Goal: Task Accomplishment & Management: Use online tool/utility

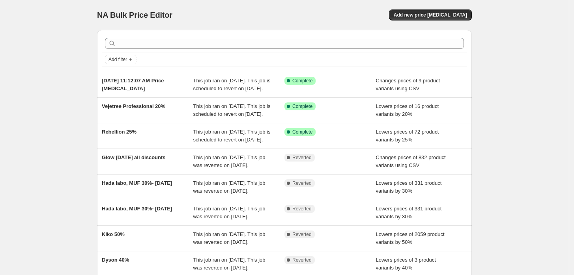
click at [530, 39] on div "NA Bulk Price Editor. This page is ready NA Bulk Price Editor Add new price [ME…" at bounding box center [284, 203] width 569 height 406
click at [435, 20] on button "Add new price [MEDICAL_DATA]" at bounding box center [430, 14] width 83 height 11
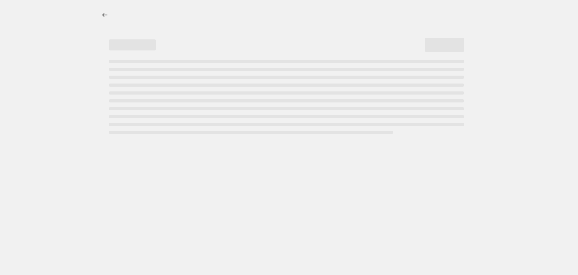
select select "percentage"
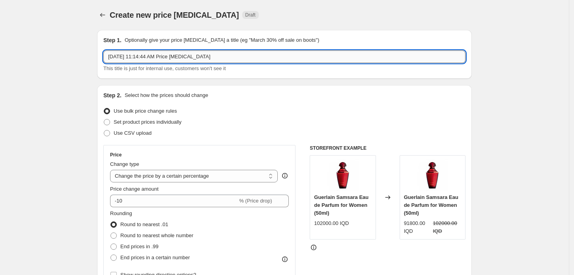
click at [185, 57] on input "[DATE] 11:14:44 AM Price [MEDICAL_DATA]" at bounding box center [284, 56] width 362 height 13
click at [159, 55] on input "[PERSON_NAME], Max factor 15%" at bounding box center [284, 56] width 362 height 13
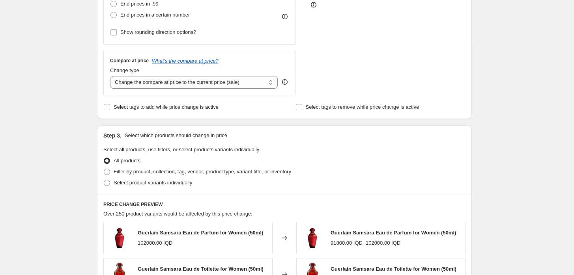
scroll to position [263, 0]
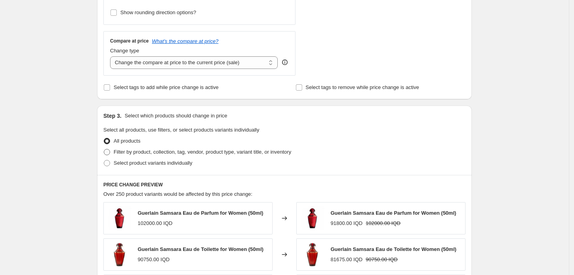
type input "[PERSON_NAME], Max factor 25%"
click at [113, 155] on label "Filter by product, collection, tag, vendor, product type, variant title, or inv…" at bounding box center [197, 152] width 188 height 11
click at [104, 149] on input "Filter by product, collection, tag, vendor, product type, variant title, or inv…" at bounding box center [104, 149] width 0 height 0
radio input "true"
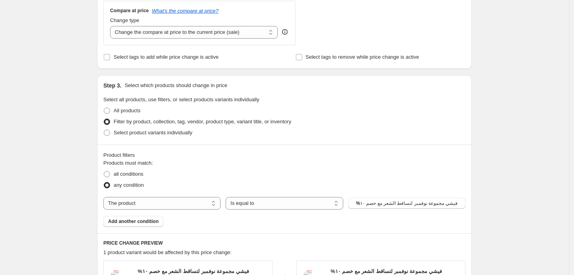
scroll to position [306, 0]
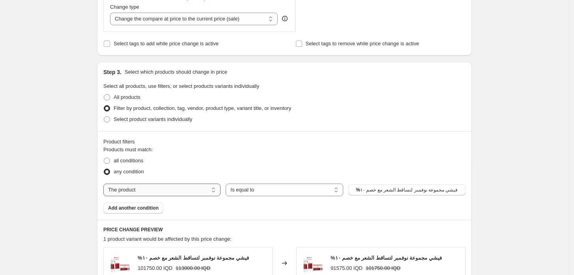
click at [142, 185] on select "The product The product's collection The product's tag The product's vendor The…" at bounding box center [161, 190] width 117 height 13
select select "vendor"
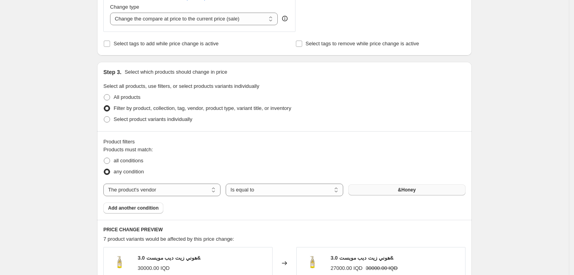
click at [365, 190] on button "&Honey" at bounding box center [406, 190] width 117 height 11
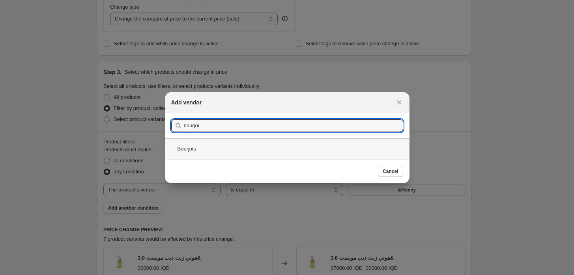
type input "bourjoi"
click at [217, 140] on div "Bourjois" at bounding box center [287, 148] width 244 height 21
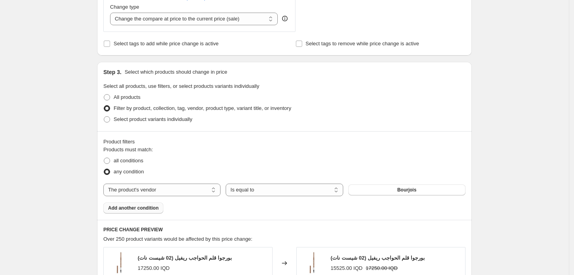
click at [150, 209] on span "Add another condition" at bounding box center [133, 208] width 50 height 6
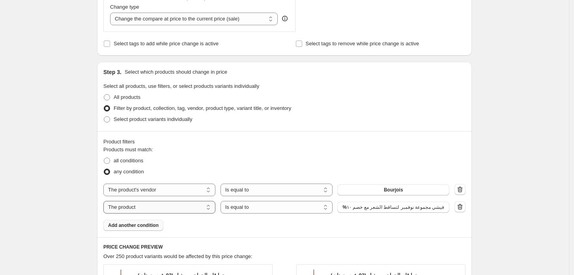
click at [150, 209] on select "The product The product's collection The product's tag The product's vendor The…" at bounding box center [159, 207] width 112 height 13
select select "vendor"
click at [420, 206] on button "&Honey" at bounding box center [393, 207] width 112 height 11
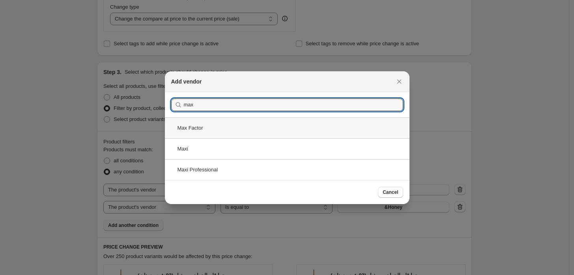
type input "max"
click at [211, 126] on div "Max Factor" at bounding box center [287, 128] width 244 height 21
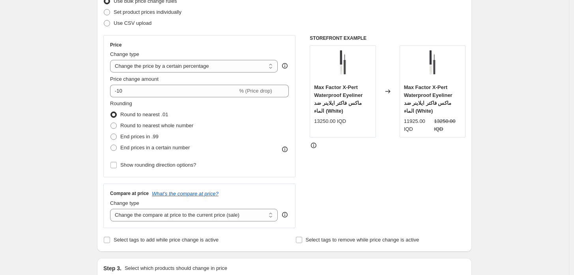
scroll to position [88, 0]
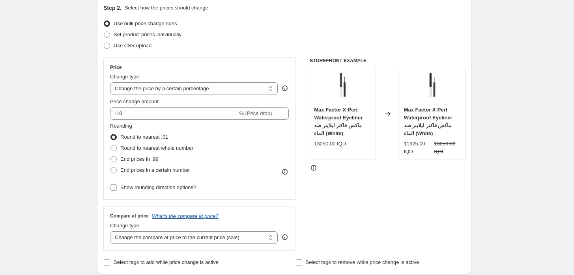
drag, startPoint x: 219, startPoint y: 149, endPoint x: 499, endPoint y: 179, distance: 282.0
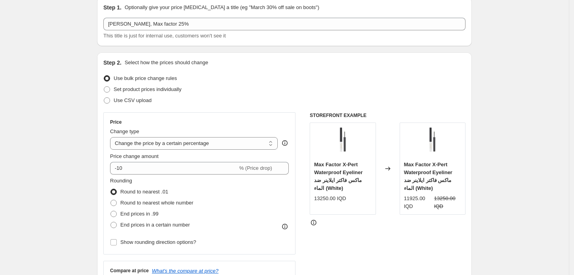
scroll to position [0, 0]
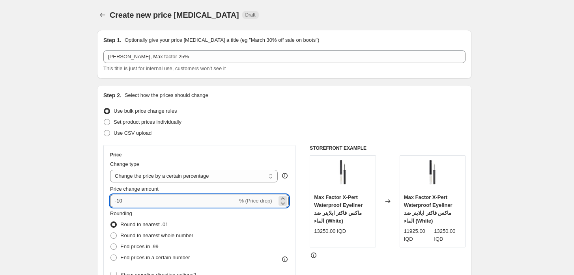
drag, startPoint x: 120, startPoint y: 198, endPoint x: 125, endPoint y: 200, distance: 5.4
click at [125, 200] on input "-10" at bounding box center [173, 201] width 127 height 13
type input "-25"
click at [199, 237] on div "Rounding Round to nearest .01 Round to nearest whole number End prices in .99 E…" at bounding box center [199, 237] width 179 height 54
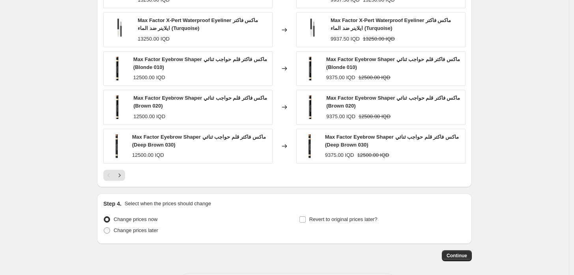
scroll to position [631, 0]
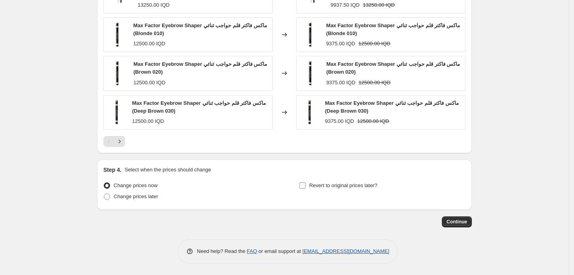
click at [306, 185] on input "Revert to original prices later?" at bounding box center [302, 186] width 6 height 6
checkbox input "true"
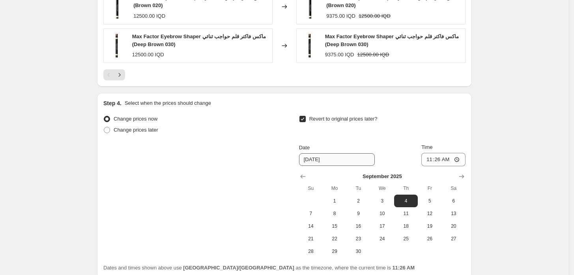
scroll to position [719, 0]
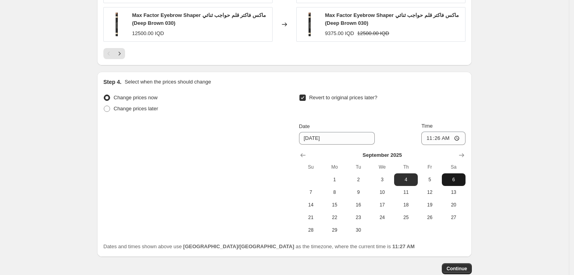
click at [452, 175] on button "6" at bounding box center [454, 180] width 24 height 13
type input "[DATE]"
click at [429, 136] on input "11:26" at bounding box center [443, 138] width 44 height 13
type input "23:59"
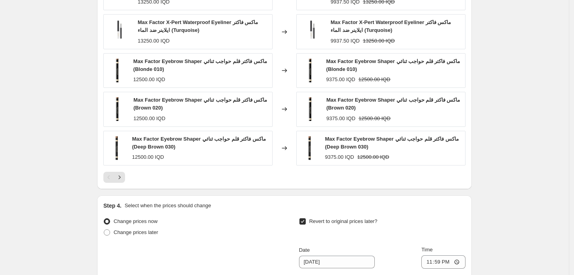
scroll to position [547, 0]
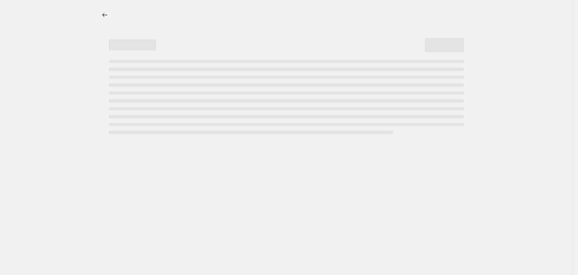
select select "percentage"
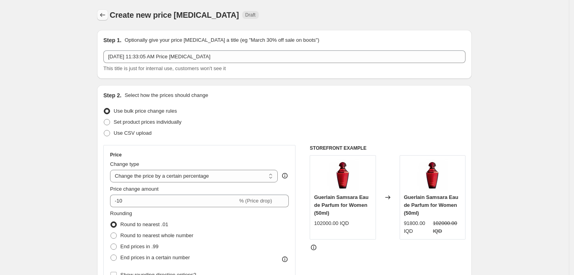
click at [106, 18] on icon "Price change jobs" at bounding box center [103, 15] width 8 height 8
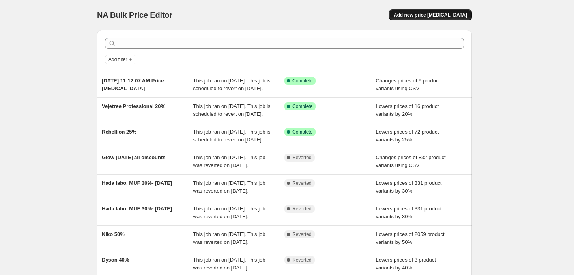
click at [443, 14] on span "Add new price [MEDICAL_DATA]" at bounding box center [430, 15] width 73 height 6
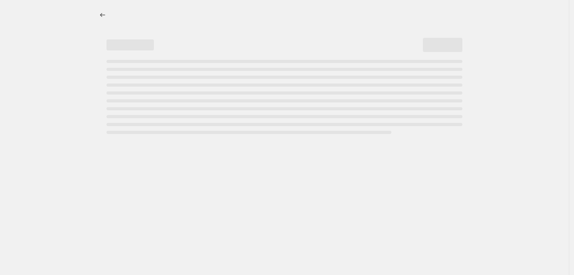
select select "percentage"
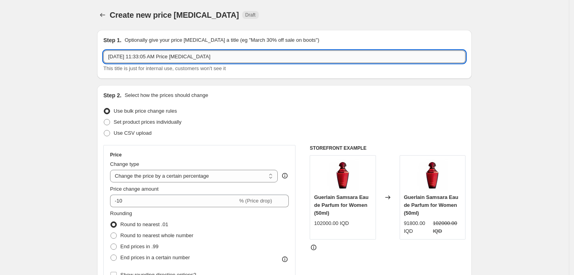
click at [259, 58] on input "Aug 28, 2025, 11:33:05 AM Price change job" at bounding box center [284, 56] width 362 height 13
type input "Bourjois, max factor"
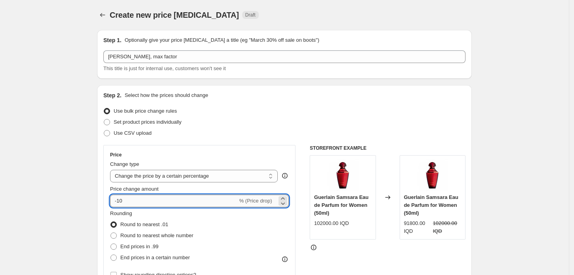
drag, startPoint x: 120, startPoint y: 202, endPoint x: 127, endPoint y: 201, distance: 6.7
click at [127, 201] on input "-10" at bounding box center [173, 201] width 127 height 13
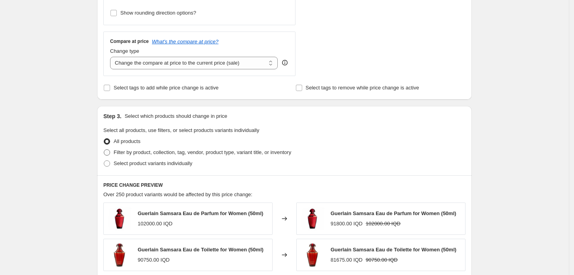
scroll to position [263, 0]
type input "-25"
click at [131, 150] on span "Filter by product, collection, tag, vendor, product type, variant title, or inv…" at bounding box center [202, 152] width 177 height 6
click at [104, 149] on input "Filter by product, collection, tag, vendor, product type, variant title, or inv…" at bounding box center [104, 149] width 0 height 0
radio input "true"
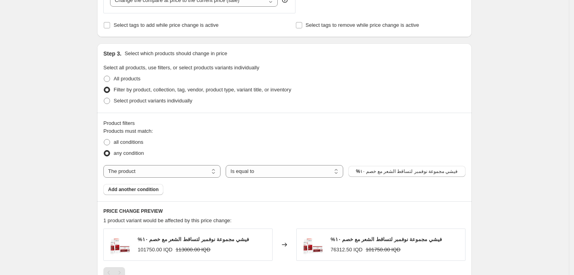
scroll to position [350, 0]
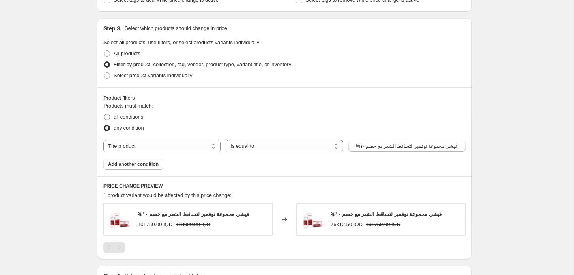
click at [175, 153] on div "Products must match: all conditions any condition The product The product's col…" at bounding box center [284, 136] width 362 height 68
click at [175, 147] on select "The product The product's collection The product's tag The product's vendor The…" at bounding box center [161, 146] width 117 height 13
select select "vendor"
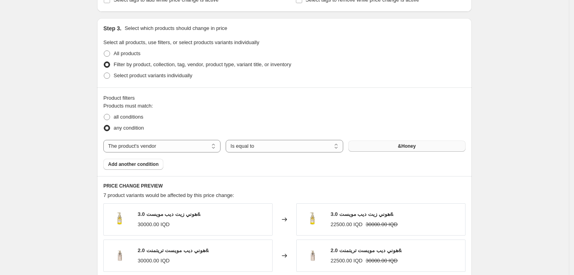
click at [364, 146] on button "&Honey" at bounding box center [406, 146] width 117 height 11
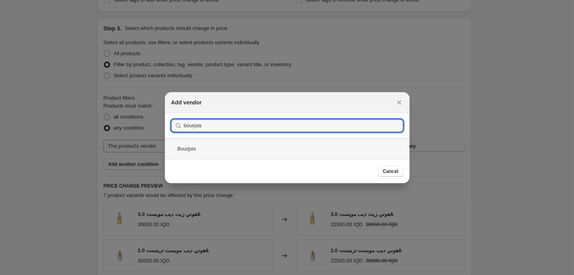
type input "bourjois"
click at [215, 141] on div "Bourjois" at bounding box center [287, 148] width 244 height 21
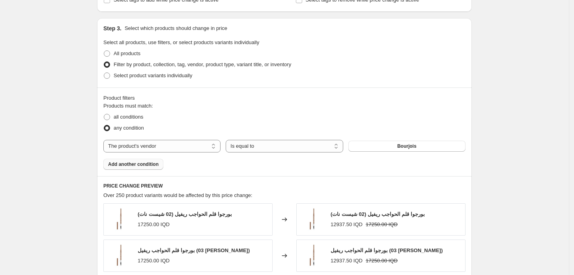
click at [131, 167] on span "Add another condition" at bounding box center [133, 164] width 50 height 6
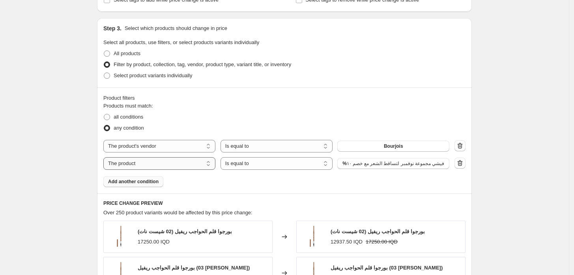
click at [177, 168] on select "The product The product's collection The product's tag The product's vendor The…" at bounding box center [159, 163] width 112 height 13
select select "vendor"
click at [349, 166] on button "&Honey" at bounding box center [393, 163] width 112 height 11
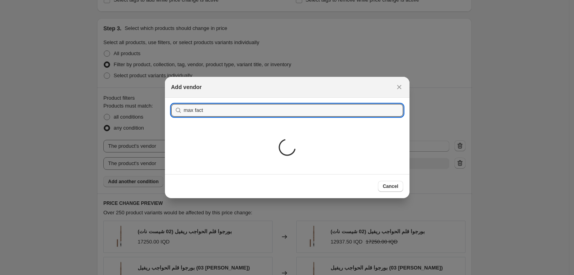
click at [238, 131] on div "Loading..." at bounding box center [287, 148] width 244 height 51
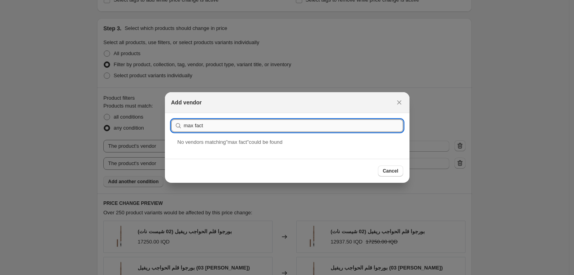
click at [232, 126] on input "max fact" at bounding box center [293, 125] width 219 height 13
type input "max factor"
click at [236, 152] on div "Max Factor" at bounding box center [287, 148] width 244 height 21
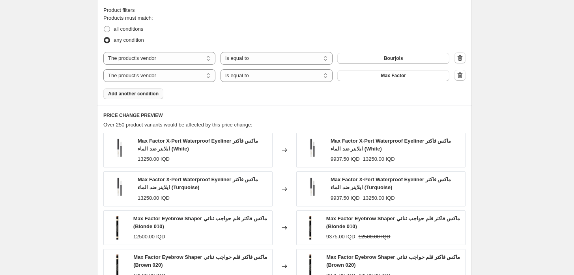
scroll to position [631, 0]
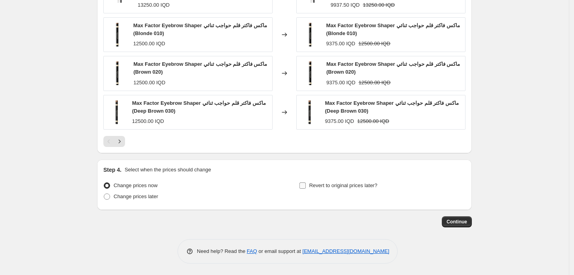
click at [316, 185] on span "Revert to original prices later?" at bounding box center [343, 186] width 68 height 6
click at [306, 185] on input "Revert to original prices later?" at bounding box center [302, 186] width 6 height 6
checkbox input "true"
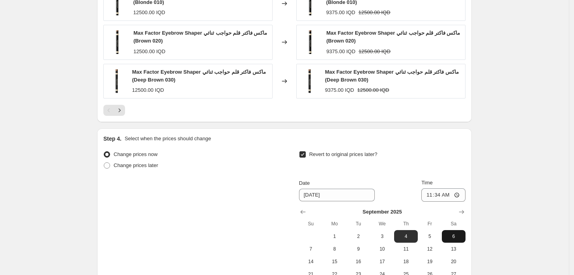
scroll to position [675, 0]
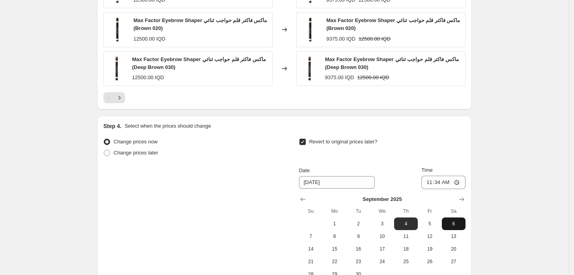
click at [457, 222] on span "6" at bounding box center [453, 224] width 17 height 6
type input "[DATE]"
click at [428, 177] on input "11:34" at bounding box center [443, 182] width 44 height 13
type input "23:59"
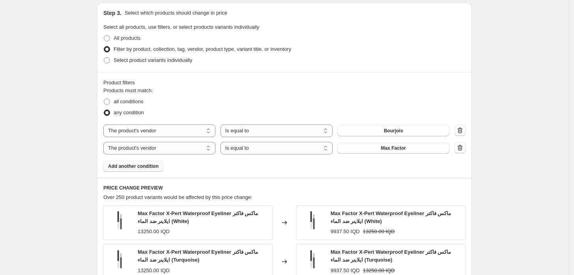
scroll to position [281, 0]
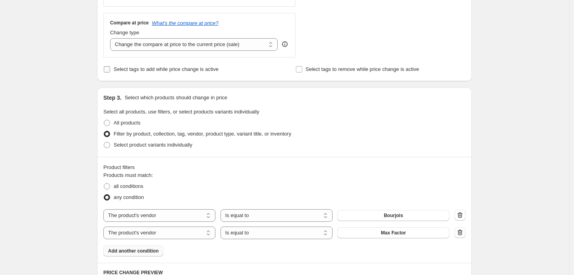
click at [143, 69] on span "Select tags to add while price change is active" at bounding box center [166, 69] width 105 height 6
click at [110, 69] on input "Select tags to add while price change is active" at bounding box center [107, 69] width 6 height 6
checkbox input "true"
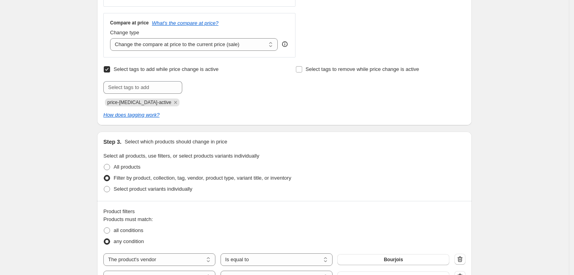
drag, startPoint x: 164, startPoint y: 105, endPoint x: 160, endPoint y: 101, distance: 5.3
click at [172, 105] on icon "Remove price-change-job-active" at bounding box center [175, 102] width 7 height 7
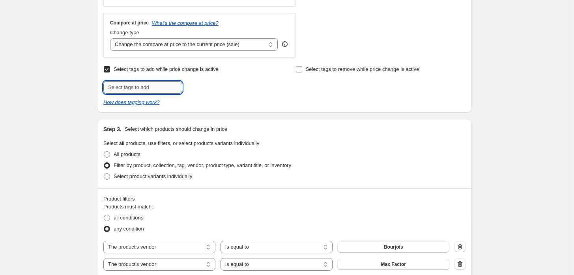
click at [157, 86] on input "text" at bounding box center [142, 87] width 79 height 13
type input "BRJMF25"
click at [209, 84] on span "BRJMF25" at bounding box center [211, 87] width 22 height 6
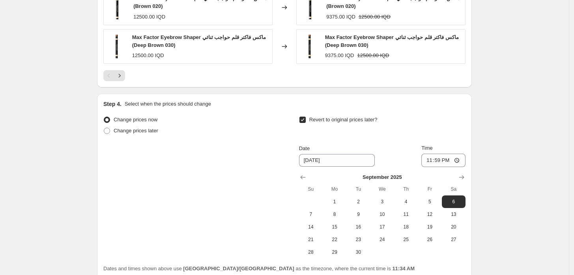
scroll to position [807, 0]
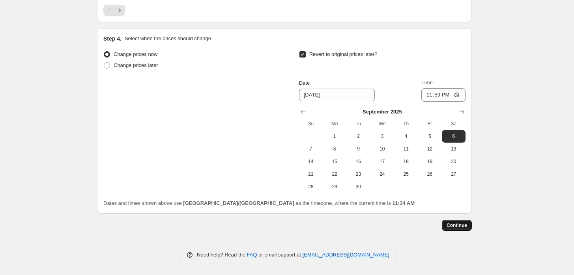
click at [462, 224] on span "Continue" at bounding box center [456, 225] width 21 height 6
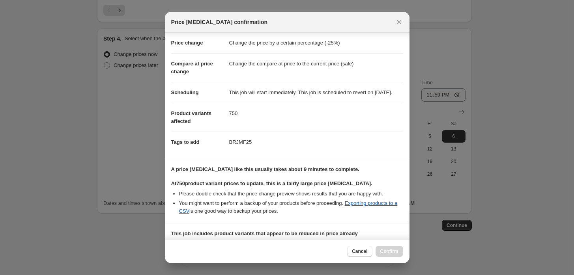
scroll to position [129, 0]
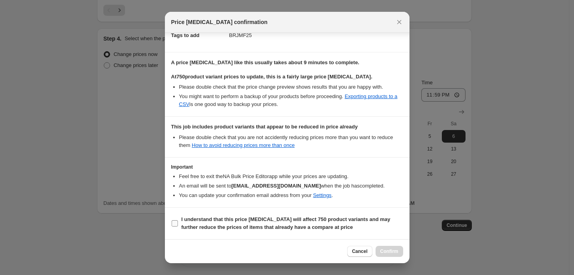
click at [217, 225] on b "I understand that this price change job will affect 750 product variants and ma…" at bounding box center [285, 223] width 209 height 14
click at [178, 225] on input "I understand that this price change job will affect 750 product variants and ma…" at bounding box center [175, 223] width 6 height 6
checkbox input "true"
click at [392, 249] on span "Confirm" at bounding box center [389, 251] width 18 height 6
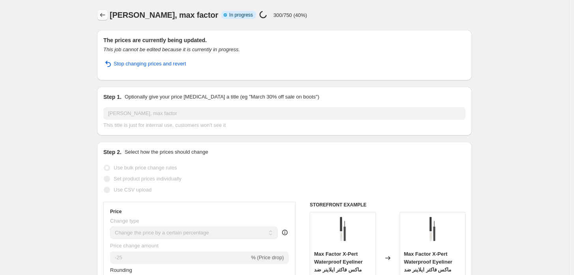
click at [106, 18] on icon "Price change jobs" at bounding box center [103, 15] width 8 height 8
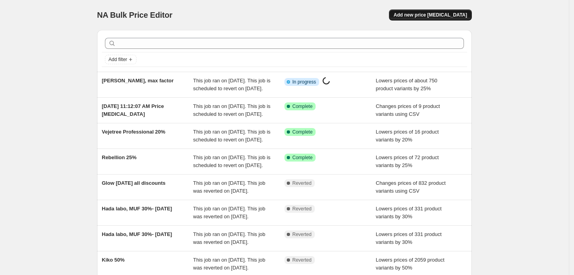
click at [452, 15] on span "Add new price [MEDICAL_DATA]" at bounding box center [430, 15] width 73 height 6
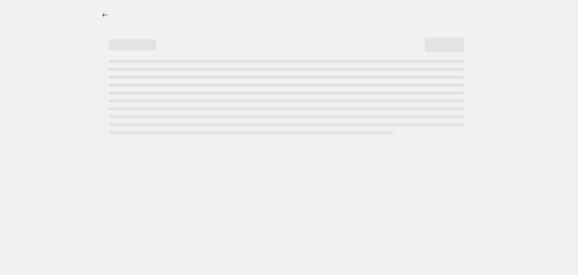
select select "percentage"
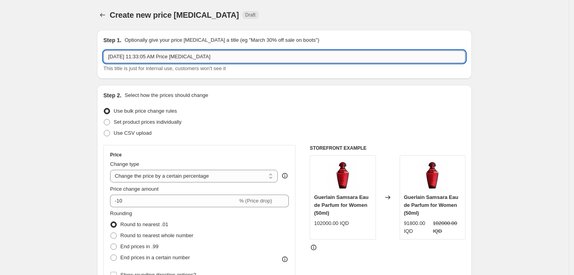
click at [252, 61] on input "Aug 28, 2025, 11:33:05 AM Price change job" at bounding box center [284, 56] width 362 height 13
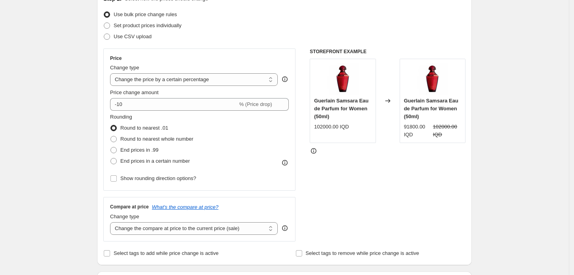
scroll to position [88, 0]
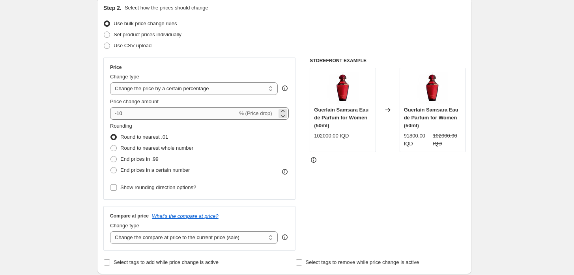
type input "Clarins 15%"
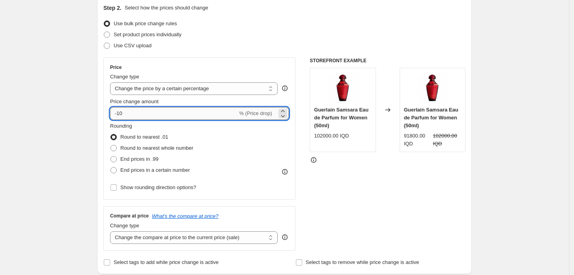
drag, startPoint x: 121, startPoint y: 113, endPoint x: 128, endPoint y: 114, distance: 6.7
click at [128, 114] on input "-10" at bounding box center [173, 113] width 127 height 13
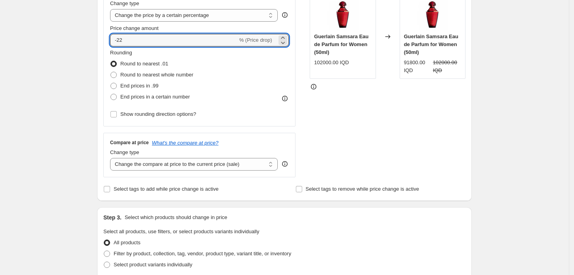
scroll to position [306, 0]
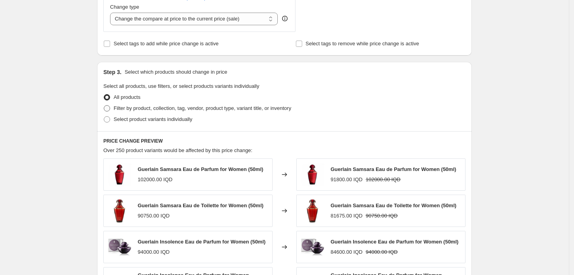
type input "-22"
click at [131, 106] on span "Filter by product, collection, tag, vendor, product type, variant title, or inv…" at bounding box center [202, 108] width 177 height 6
click at [104, 106] on input "Filter by product, collection, tag, vendor, product type, variant title, or inv…" at bounding box center [104, 105] width 0 height 0
radio input "true"
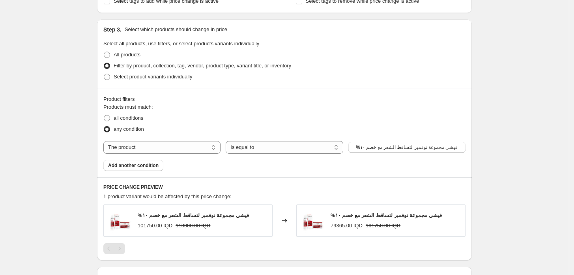
scroll to position [394, 0]
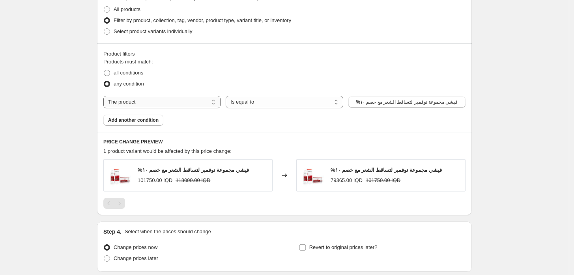
click at [183, 107] on select "The product The product's collection The product's tag The product's vendor The…" at bounding box center [161, 102] width 117 height 13
select select "vendor"
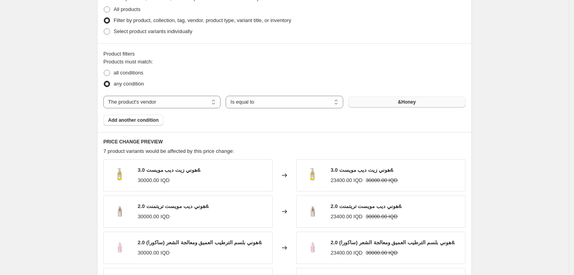
click at [388, 103] on button "&Honey" at bounding box center [406, 102] width 117 height 11
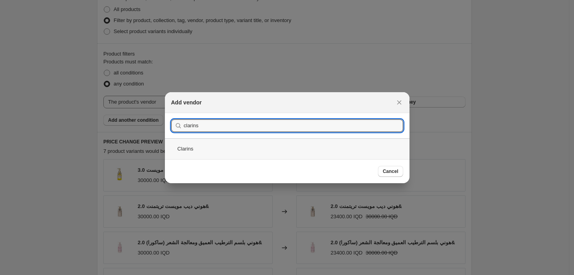
type input "clarins"
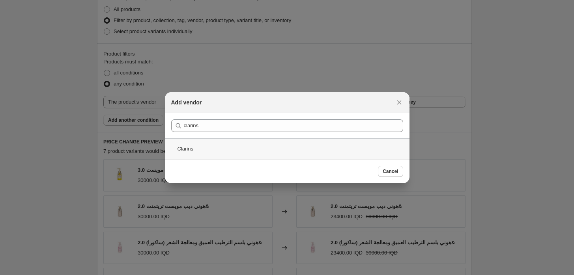
click at [284, 144] on div "Clarins" at bounding box center [287, 148] width 244 height 21
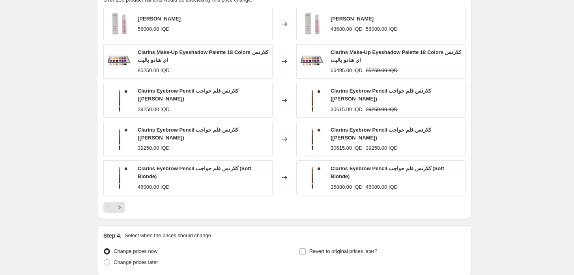
scroll to position [604, 0]
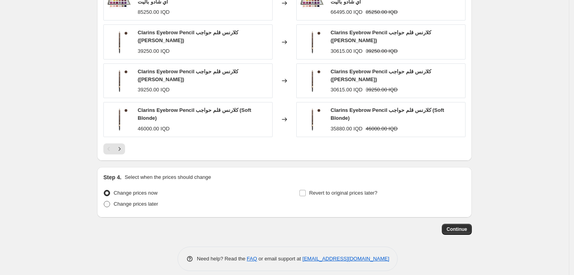
click at [156, 201] on span "Change prices later" at bounding box center [136, 204] width 45 height 6
click at [104, 201] on input "Change prices later" at bounding box center [104, 201] width 0 height 0
radio input "true"
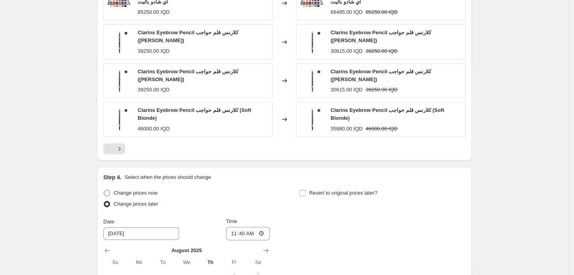
click at [133, 190] on span "Change prices now" at bounding box center [136, 193] width 44 height 6
click at [104, 190] on input "Change prices now" at bounding box center [104, 190] width 0 height 0
radio input "true"
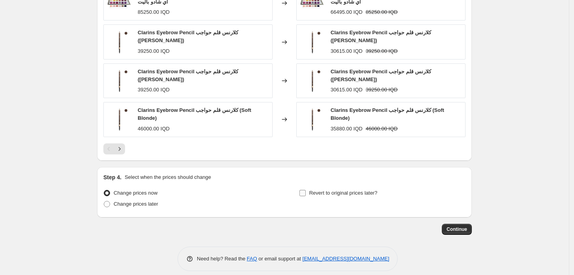
click at [304, 190] on input "Revert to original prices later?" at bounding box center [302, 193] width 6 height 6
checkbox input "true"
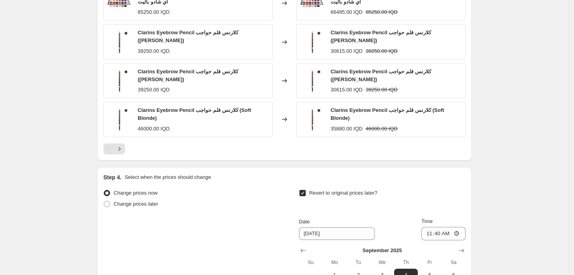
scroll to position [739, 0]
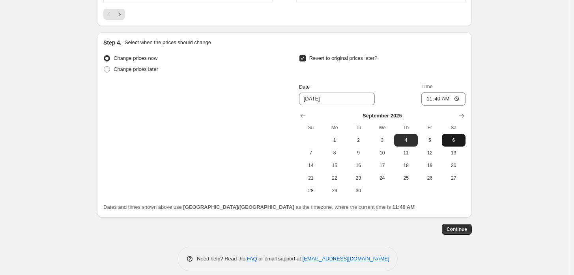
click at [454, 137] on span "6" at bounding box center [453, 140] width 17 height 6
type input "[DATE]"
click at [430, 92] on input "11:40" at bounding box center [443, 98] width 44 height 13
type input "23:59"
drag, startPoint x: 499, startPoint y: 75, endPoint x: 488, endPoint y: 86, distance: 15.6
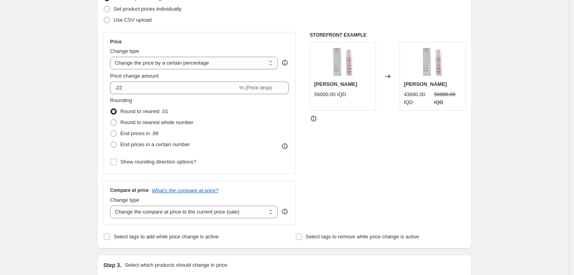
scroll to position [131, 0]
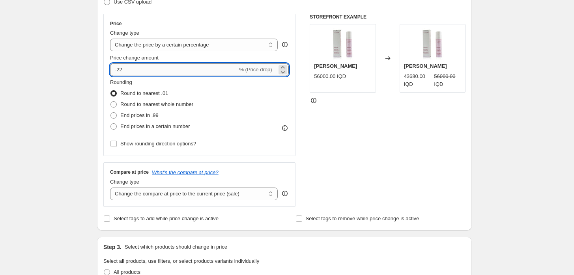
drag, startPoint x: 119, startPoint y: 69, endPoint x: 116, endPoint y: 84, distance: 16.1
click at [127, 71] on input "-22" at bounding box center [173, 69] width 127 height 13
type input "-15"
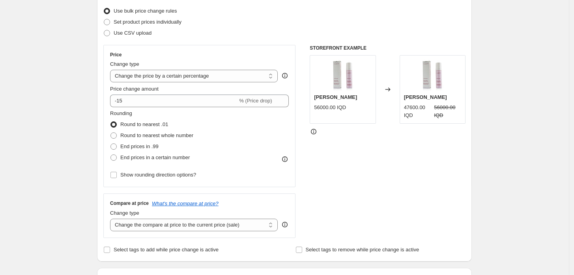
scroll to position [0, 0]
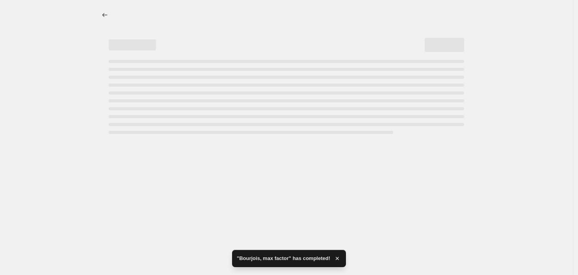
select select "percentage"
select select "vendor"
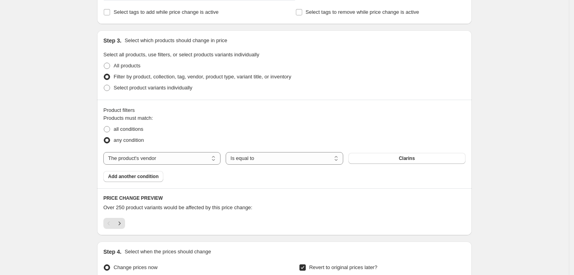
scroll to position [526, 0]
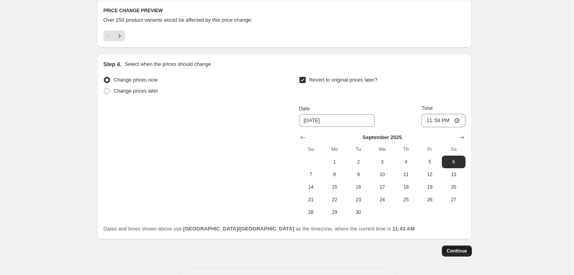
click at [463, 251] on span "Continue" at bounding box center [456, 251] width 21 height 6
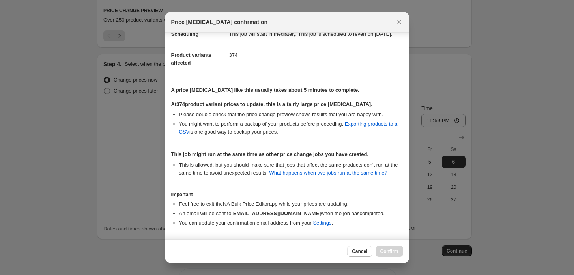
scroll to position [107, 0]
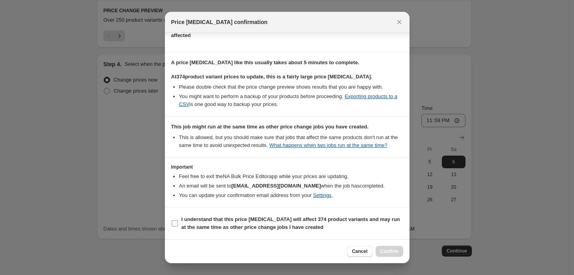
click at [204, 227] on b "I understand that this price change job will affect 374 product variants and ma…" at bounding box center [290, 223] width 218 height 14
click at [178, 227] on input "I understand that this price change job will affect 374 product variants and ma…" at bounding box center [175, 223] width 6 height 6
checkbox input "true"
click at [394, 250] on span "Confirm" at bounding box center [389, 251] width 18 height 6
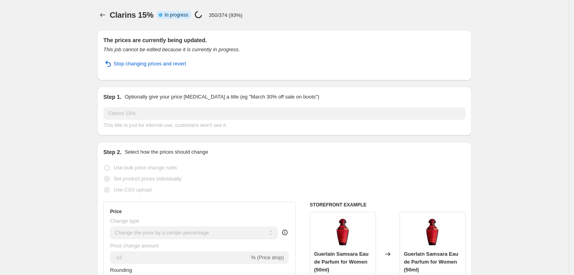
select select "percentage"
select select "vendor"
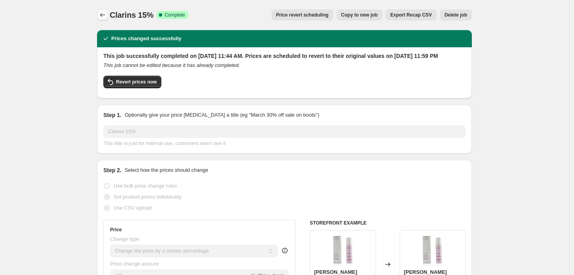
click at [105, 11] on button "Price change jobs" at bounding box center [102, 14] width 11 height 11
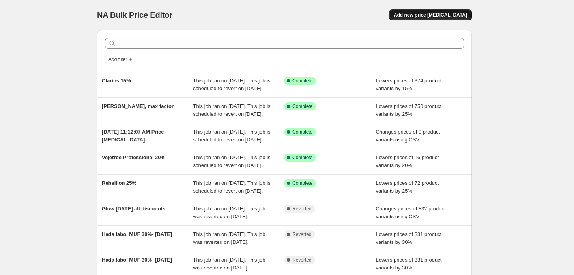
click at [461, 15] on span "Add new price [MEDICAL_DATA]" at bounding box center [430, 15] width 73 height 6
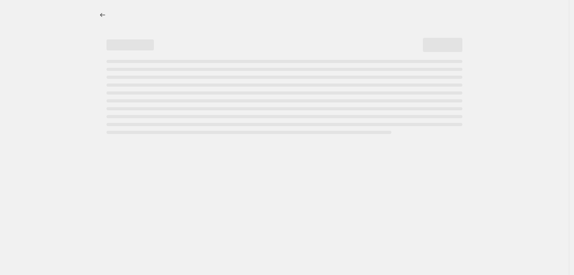
select select "percentage"
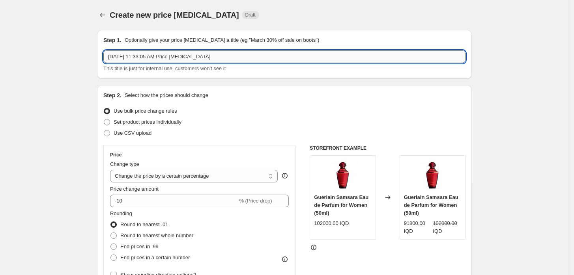
click at [239, 52] on input "Aug 28, 2025, 11:33:05 AM Price change job" at bounding box center [284, 56] width 362 height 13
click at [235, 58] on input "Aug 28, 2025, 11:33:05 AM Price change job" at bounding box center [284, 56] width 362 height 13
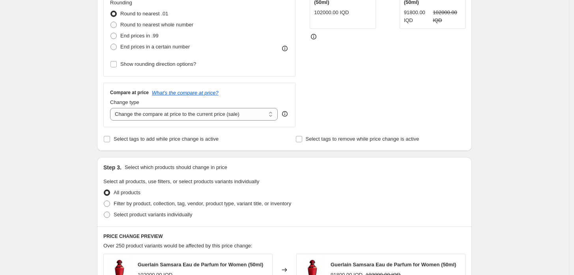
scroll to position [219, 0]
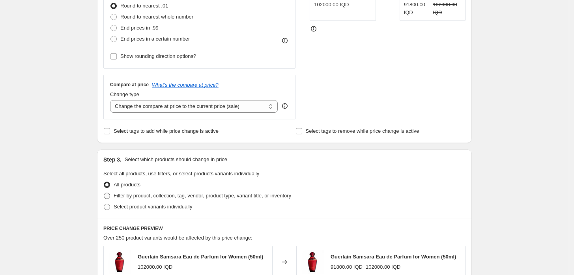
type input "Bio Oil 10%"
click at [132, 194] on span "Filter by product, collection, tag, vendor, product type, variant title, or inv…" at bounding box center [202, 196] width 177 height 6
click at [104, 193] on input "Filter by product, collection, tag, vendor, product type, variant title, or inv…" at bounding box center [104, 193] width 0 height 0
radio input "true"
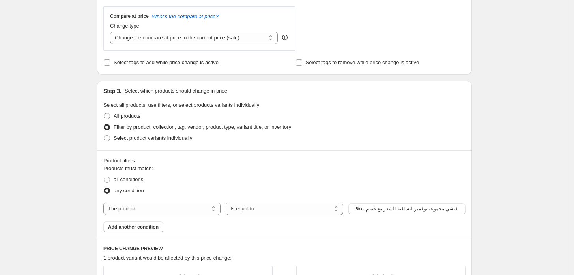
scroll to position [457, 0]
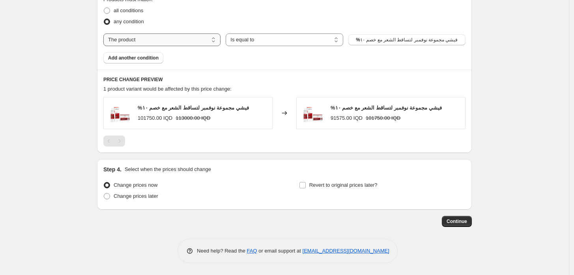
drag, startPoint x: 186, startPoint y: 41, endPoint x: 183, endPoint y: 45, distance: 4.3
click at [186, 41] on select "The product The product's collection The product's tag The product's vendor The…" at bounding box center [161, 40] width 117 height 13
select select "vendor"
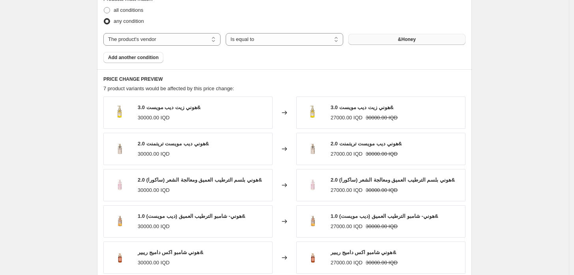
click at [391, 42] on button "&Honey" at bounding box center [406, 39] width 117 height 11
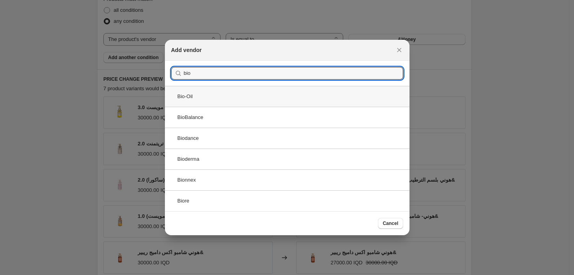
type input "bio"
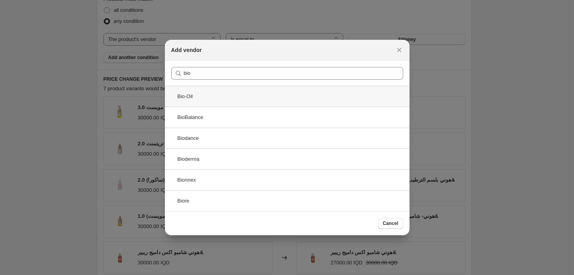
click at [216, 101] on div "Bio-Oil" at bounding box center [287, 96] width 244 height 21
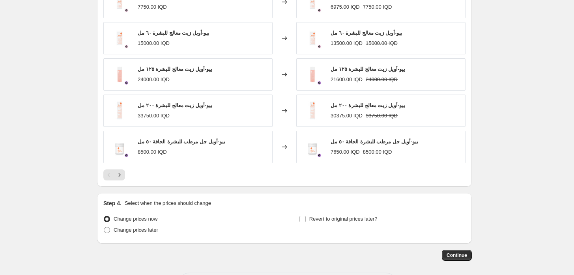
scroll to position [602, 0]
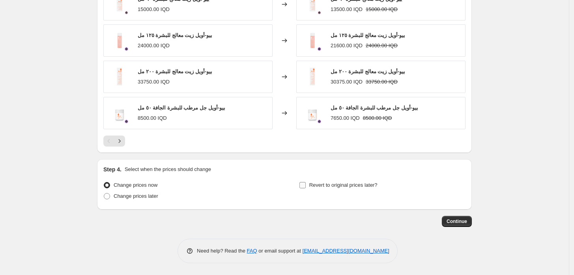
click at [303, 185] on input "Revert to original prices later?" at bounding box center [302, 185] width 6 height 6
checkbox input "true"
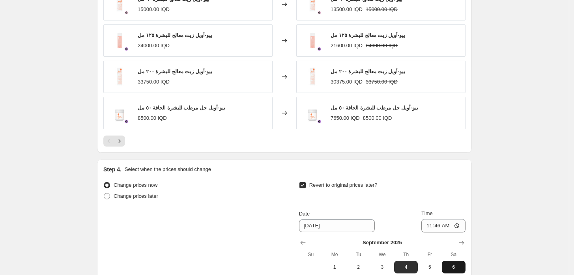
click at [452, 267] on span "6" at bounding box center [453, 267] width 17 height 6
type input "[DATE]"
click at [424, 220] on input "11:46" at bounding box center [443, 225] width 44 height 13
type input "23:59"
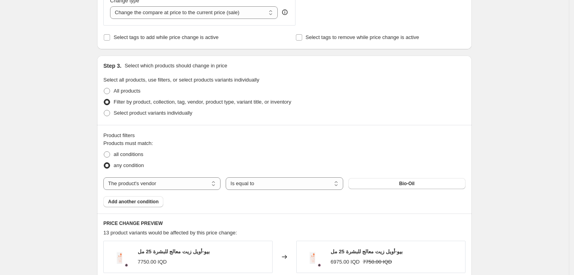
scroll to position [298, 0]
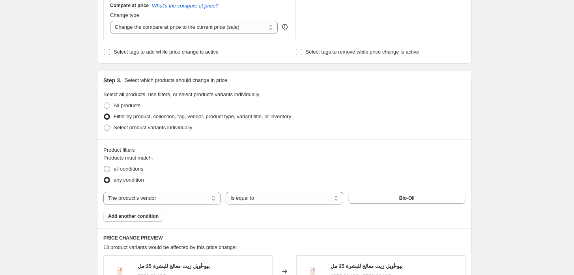
click at [174, 56] on label "Select tags to add while price change is active" at bounding box center [160, 52] width 115 height 11
click at [110, 55] on input "Select tags to add while price change is active" at bounding box center [107, 52] width 6 height 6
checkbox input "true"
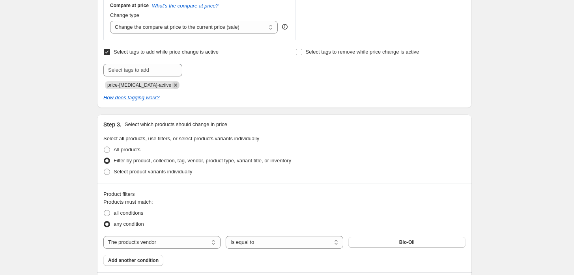
click at [172, 85] on icon "Remove price-change-job-active" at bounding box center [175, 85] width 7 height 7
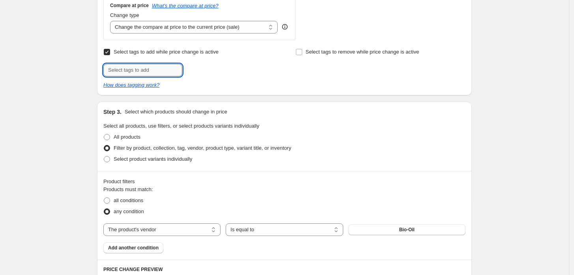
click at [162, 69] on input "text" at bounding box center [142, 70] width 79 height 13
type input "BOIL10"
click at [193, 67] on b "Add" at bounding box center [193, 70] width 9 height 6
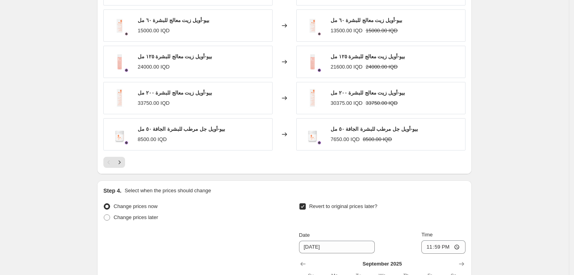
scroll to position [780, 0]
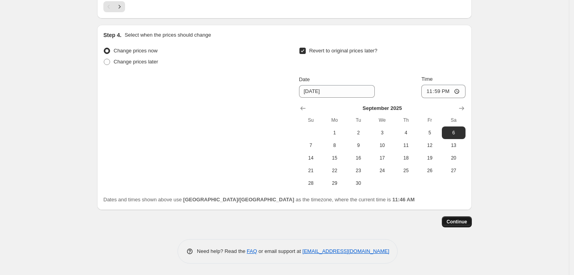
click at [448, 217] on button "Continue" at bounding box center [457, 221] width 30 height 11
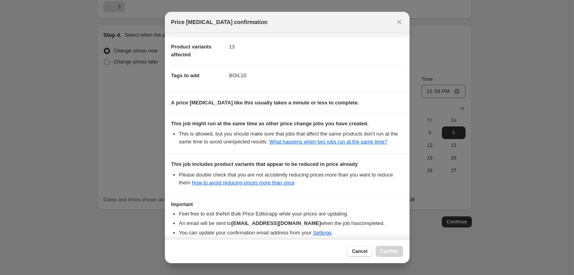
scroll to position [133, 0]
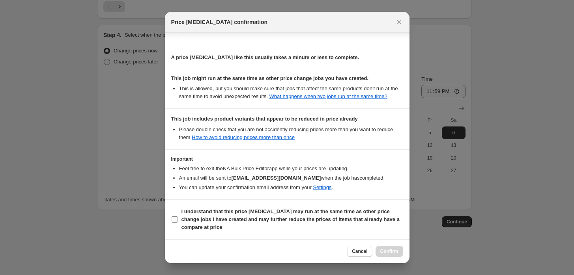
click at [198, 218] on b "I understand that this price change job may run at the same time as other price…" at bounding box center [290, 220] width 218 height 22
click at [178, 218] on input "I understand that this price change job may run at the same time as other price…" at bounding box center [175, 219] width 6 height 6
checkbox input "true"
click at [385, 250] on span "Confirm" at bounding box center [389, 251] width 18 height 6
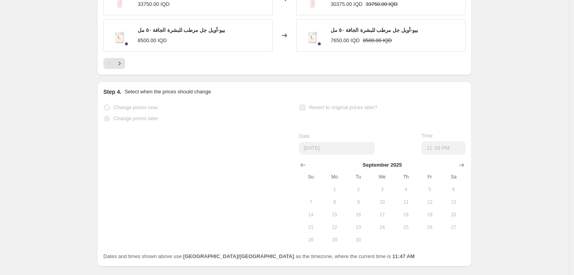
scroll to position [801, 0]
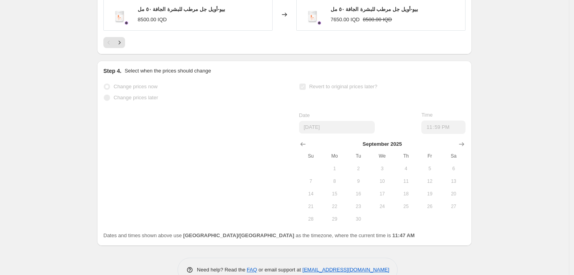
select select "percentage"
select select "vendor"
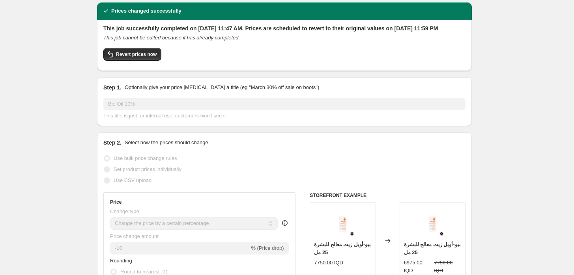
scroll to position [0, 0]
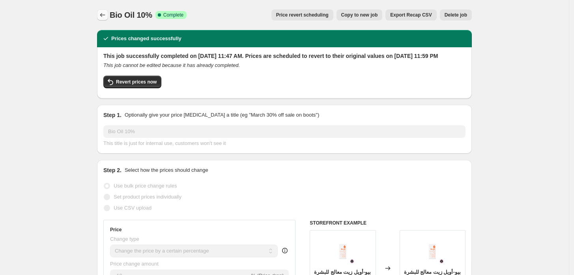
click at [99, 18] on button "Price change jobs" at bounding box center [102, 14] width 11 height 11
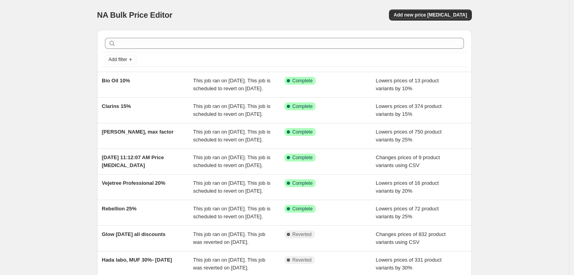
click at [407, 16] on div "Add new price [MEDICAL_DATA]" at bounding box center [378, 14] width 188 height 11
click at [413, 14] on span "Add new price [MEDICAL_DATA]" at bounding box center [430, 15] width 73 height 6
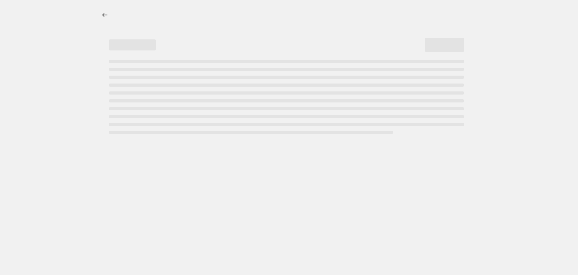
select select "percentage"
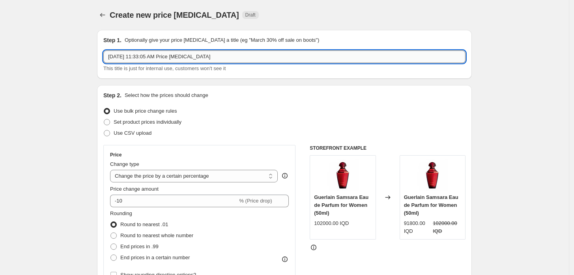
click at [186, 56] on input "Aug 28, 2025, 11:33:05 AM Price change job" at bounding box center [284, 56] width 362 height 13
type input "Rimmel 25% excluding mascaras"
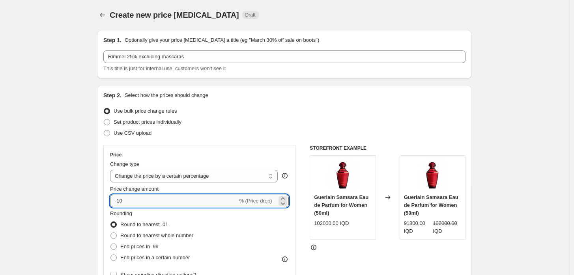
click at [123, 201] on input "-10" at bounding box center [173, 201] width 127 height 13
type input "-1"
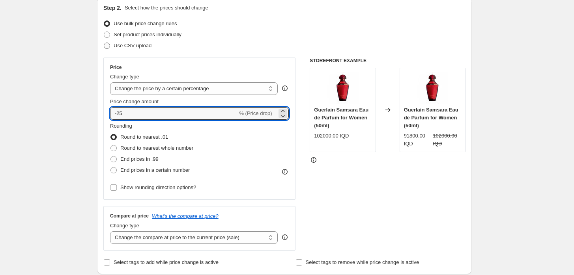
type input "-25"
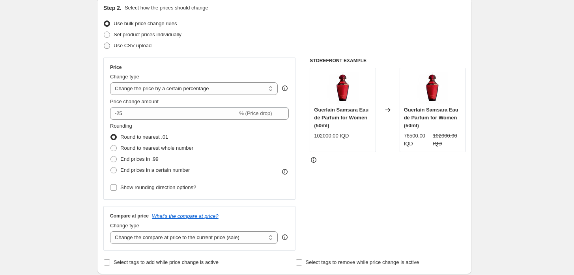
click at [114, 45] on label "Use CSV upload" at bounding box center [127, 45] width 48 height 11
click at [104, 43] on input "Use CSV upload" at bounding box center [104, 43] width 0 height 0
radio input "true"
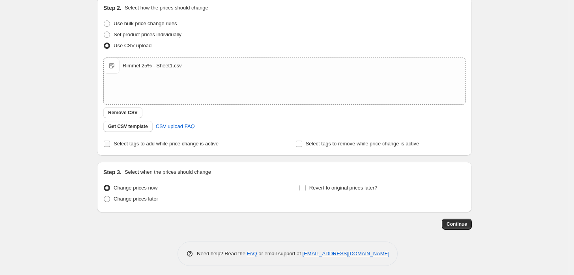
click at [132, 147] on span "Select tags to add while price change is active" at bounding box center [166, 144] width 105 height 6
click at [110, 147] on input "Select tags to add while price change is active" at bounding box center [107, 144] width 6 height 6
checkbox input "true"
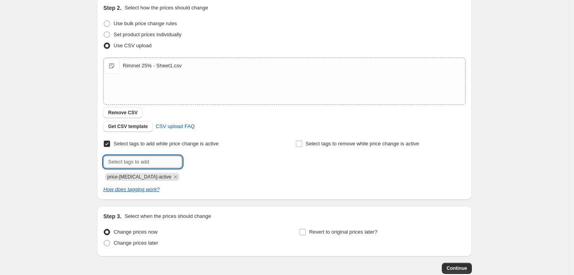
click at [136, 159] on input "text" at bounding box center [142, 162] width 79 height 13
click at [172, 177] on icon "Remove price-change-job-active" at bounding box center [175, 177] width 7 height 7
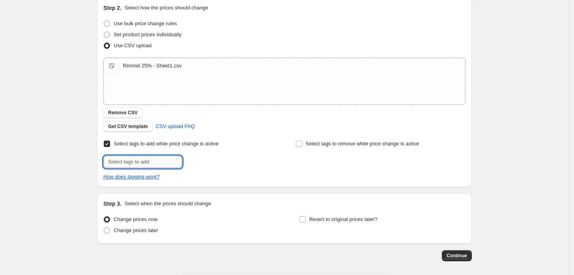
click at [157, 165] on input "text" at bounding box center [142, 162] width 79 height 13
type input "RIM25%"
click at [198, 162] on b "Add" at bounding box center [193, 162] width 9 height 6
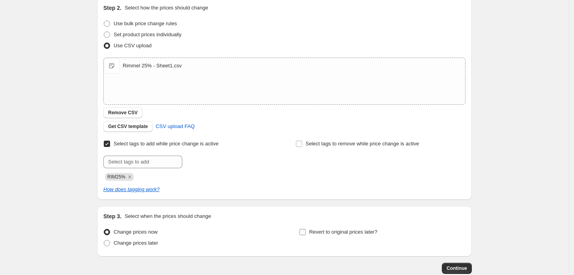
click at [306, 235] on input "Revert to original prices later?" at bounding box center [302, 232] width 6 height 6
checkbox input "true"
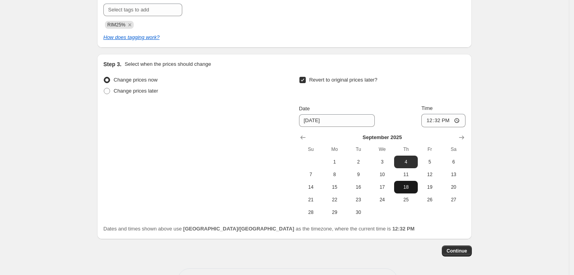
scroll to position [263, 0]
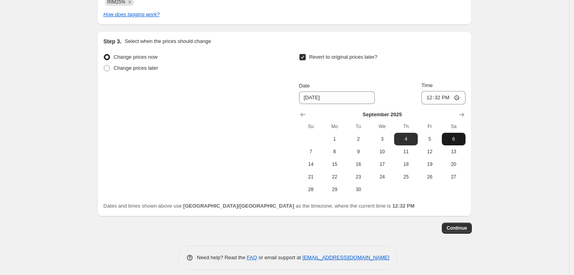
click at [460, 140] on span "6" at bounding box center [453, 139] width 17 height 6
type input "[DATE]"
click at [432, 100] on input "12:32" at bounding box center [443, 97] width 44 height 13
type input "23:59"
click at [468, 231] on button "Continue" at bounding box center [457, 228] width 30 height 11
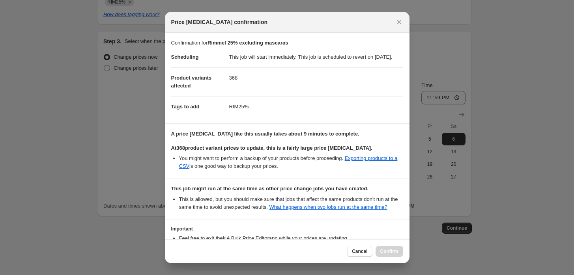
scroll to position [69, 0]
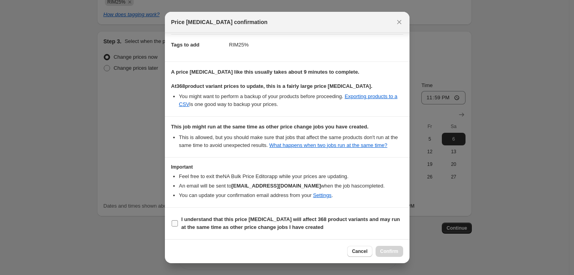
click at [183, 226] on b "I understand that this price change job will affect 368 product variants and ma…" at bounding box center [290, 223] width 218 height 14
click at [178, 226] on input "I understand that this price change job will affect 368 product variants and ma…" at bounding box center [175, 223] width 6 height 6
checkbox input "true"
click at [396, 253] on span "Confirm" at bounding box center [389, 251] width 18 height 6
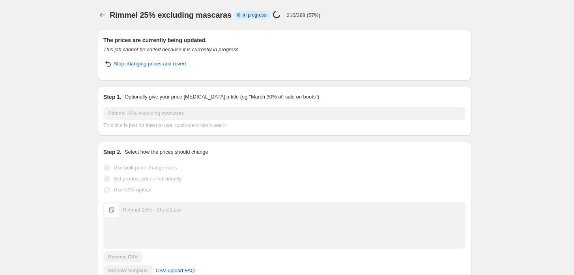
scroll to position [283, 0]
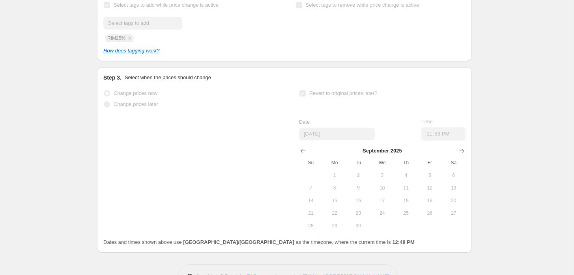
click at [67, 73] on div "Rimmel 25% excluding mascaras. This page is ready Rimmel 25% excluding mascaras…" at bounding box center [284, 9] width 569 height 584
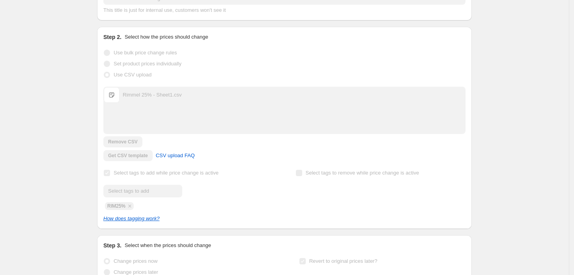
scroll to position [0, 0]
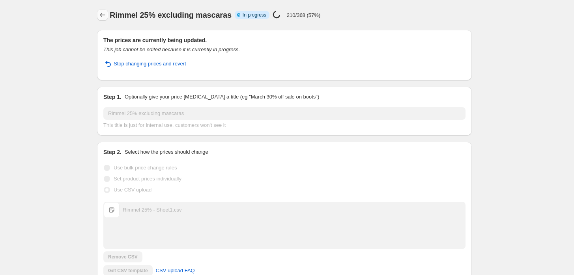
click at [104, 13] on icon "Price change jobs" at bounding box center [103, 15] width 8 height 8
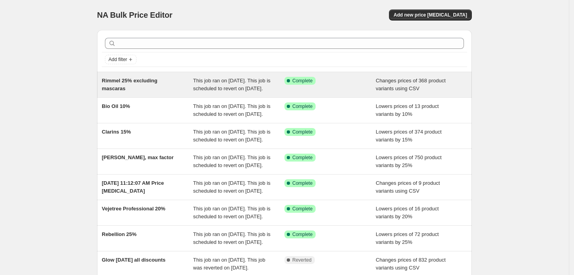
click at [184, 90] on div "Rimmel 25% excluding mascaras" at bounding box center [147, 85] width 91 height 16
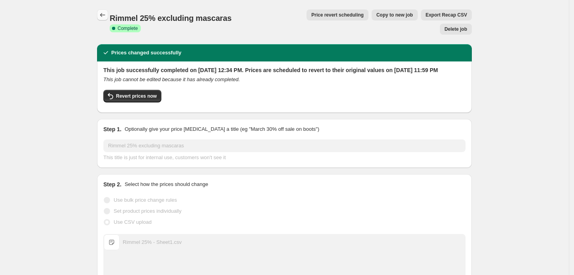
click at [104, 17] on icon "Price change jobs" at bounding box center [103, 15] width 8 height 8
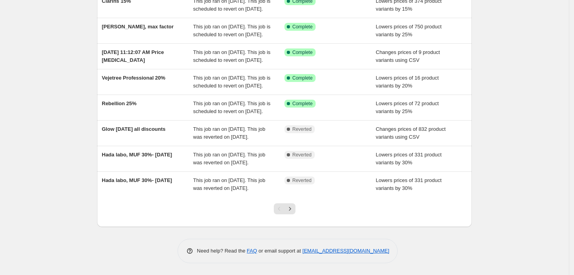
scroll to position [209, 0]
click at [499, 65] on div "NA Bulk Price Editor. This page is ready NA Bulk Price Editor Add new price cha…" at bounding box center [284, 72] width 569 height 406
